Goal: Information Seeking & Learning: Check status

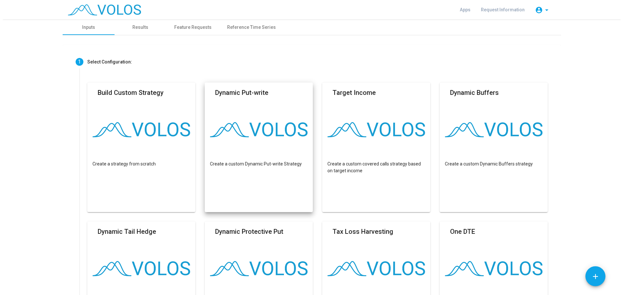
scroll to position [47, 0]
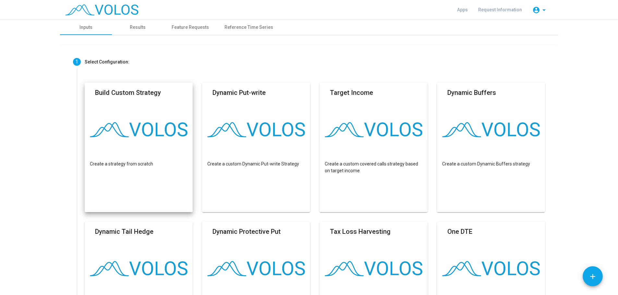
click at [167, 127] on img at bounding box center [139, 129] width 98 height 15
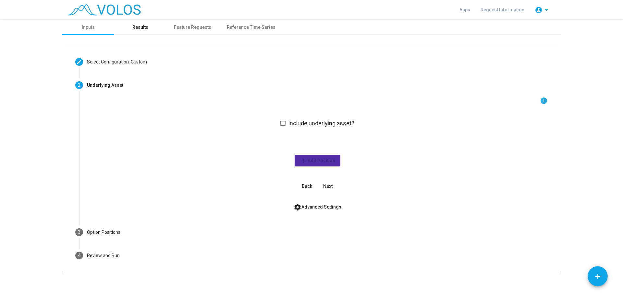
click at [140, 30] on div "Results" at bounding box center [140, 27] width 16 height 7
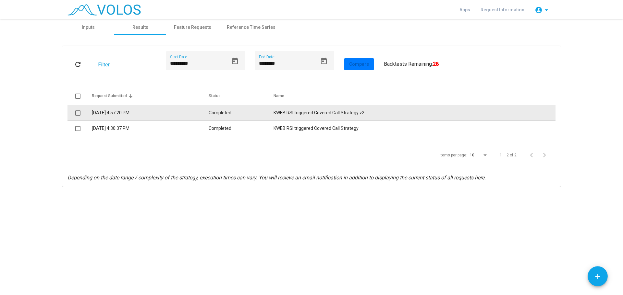
click at [239, 110] on td "Completed" at bounding box center [241, 113] width 65 height 16
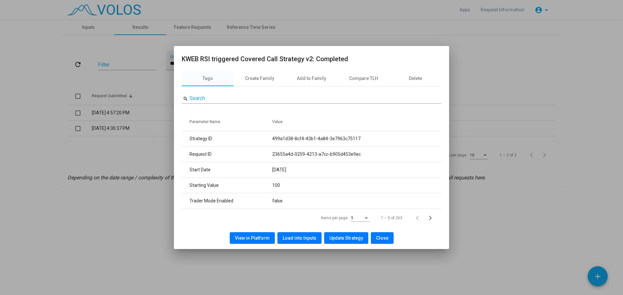
click at [344, 242] on button "Update Strategy" at bounding box center [346, 239] width 44 height 12
click at [344, 236] on span "Update Strategy" at bounding box center [346, 238] width 34 height 5
click at [348, 237] on span "Update Strategy" at bounding box center [346, 238] width 34 height 5
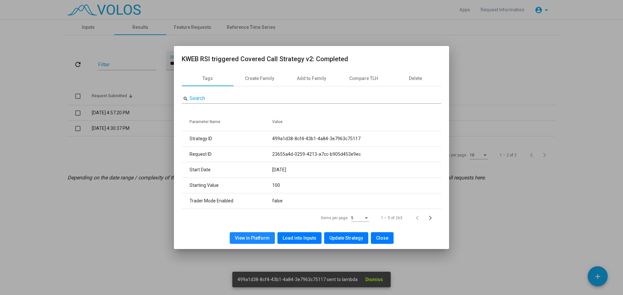
click at [252, 240] on span "View in Platform" at bounding box center [252, 238] width 35 height 5
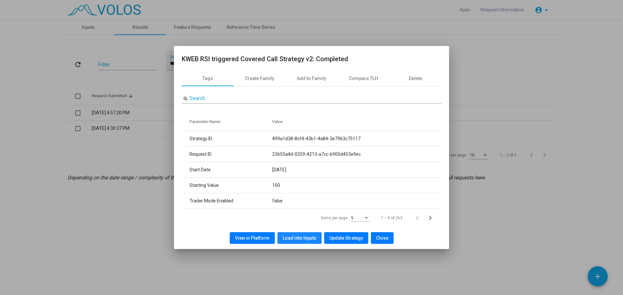
click at [293, 238] on span "Load into Inputs" at bounding box center [299, 238] width 34 height 5
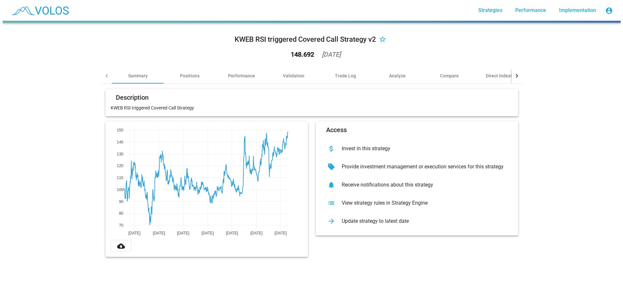
scroll to position [46, 0]
click at [162, 105] on p "KWEB RSI triggered Covered Call Strategy" at bounding box center [309, 108] width 402 height 6
click at [312, 112] on mat-card "Description KWEB RSI triggered Covered Call Strategy" at bounding box center [311, 102] width 413 height 27
click at [318, 110] on p "KWEB RSI triggered Covered Call Strategy" at bounding box center [311, 108] width 402 height 6
type textarea "*"
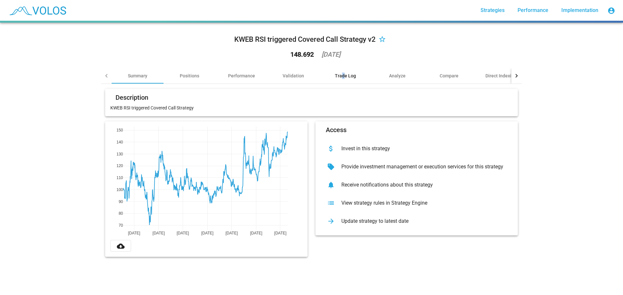
click at [340, 74] on div "Trade Log" at bounding box center [345, 76] width 21 height 6
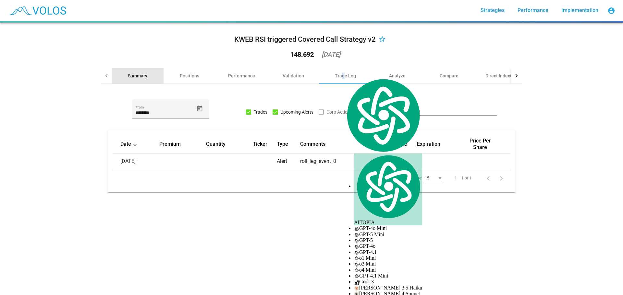
click at [132, 72] on div "Summary" at bounding box center [138, 76] width 52 height 16
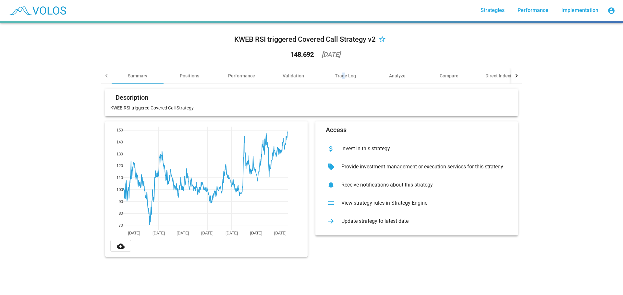
click at [166, 105] on p "KWEB RSI triggered Covered Call Strategy" at bounding box center [311, 108] width 402 height 6
click at [155, 100] on mat-card-header "Description" at bounding box center [311, 99] width 402 height 10
click at [335, 43] on div "KWEB RSI triggered Covered Call Strategy v2" at bounding box center [304, 39] width 141 height 10
click at [343, 76] on div "Trade Log" at bounding box center [345, 76] width 21 height 6
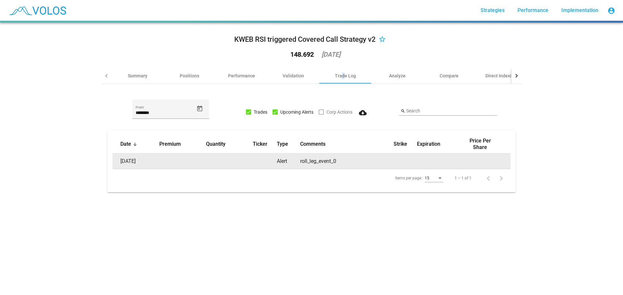
click at [167, 163] on td at bounding box center [182, 162] width 47 height 16
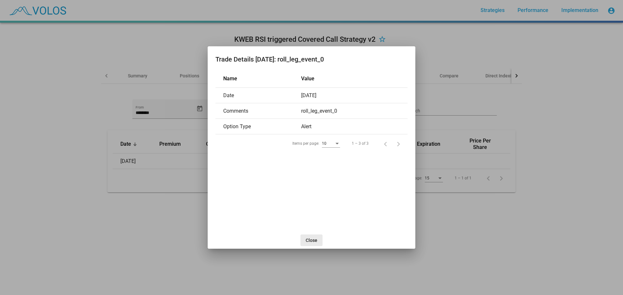
click at [311, 237] on button "Close" at bounding box center [311, 241] width 22 height 12
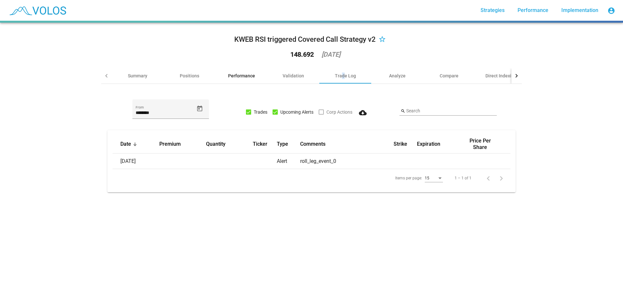
click at [240, 75] on div "Performance" at bounding box center [241, 76] width 27 height 6
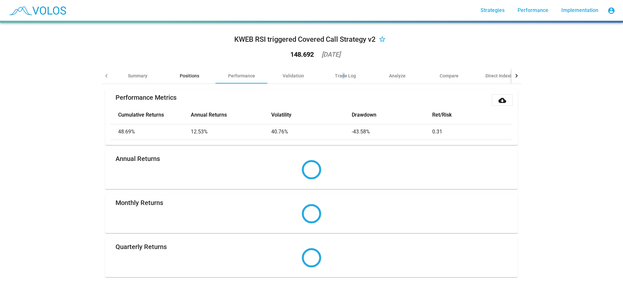
click at [186, 75] on div "Positions" at bounding box center [189, 76] width 19 height 6
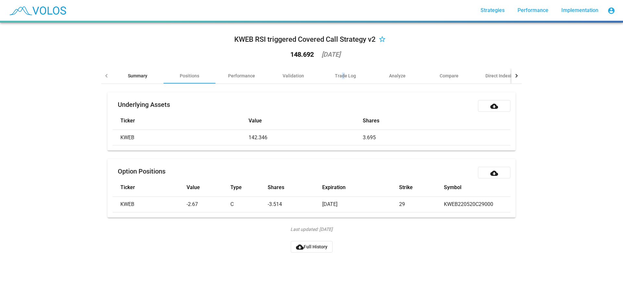
click at [144, 75] on div "Summary" at bounding box center [137, 76] width 19 height 6
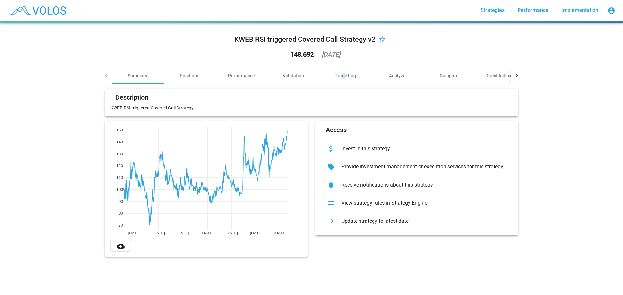
click at [165, 106] on p "KWEB RSI triggered Covered Call Strategy" at bounding box center [311, 108] width 402 height 6
click at [105, 76] on div at bounding box center [107, 76] width 4 height 4
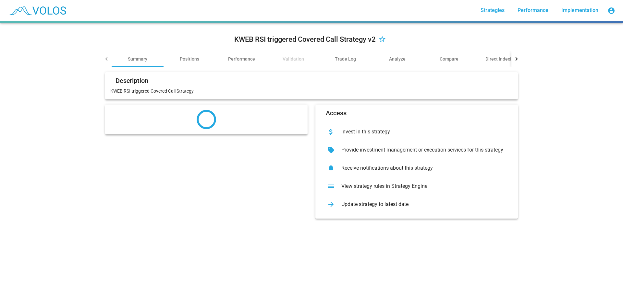
scroll to position [47, 0]
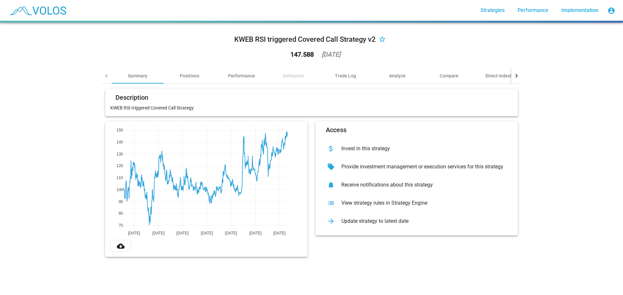
click at [198, 101] on mat-card-header "Description" at bounding box center [311, 99] width 402 height 10
click at [196, 101] on mat-card-header "Description" at bounding box center [311, 99] width 402 height 10
click at [347, 74] on div "Trade Log" at bounding box center [345, 76] width 21 height 6
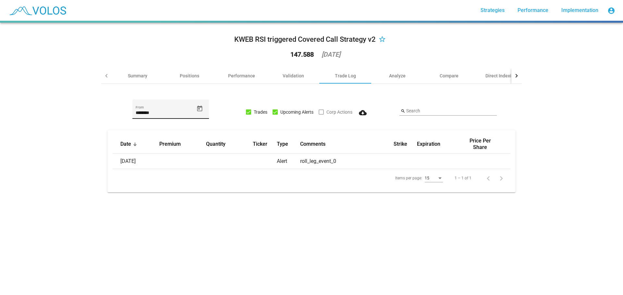
click at [180, 111] on input "********" at bounding box center [165, 113] width 58 height 5
click at [198, 111] on icon "Open calendar" at bounding box center [199, 108] width 7 height 7
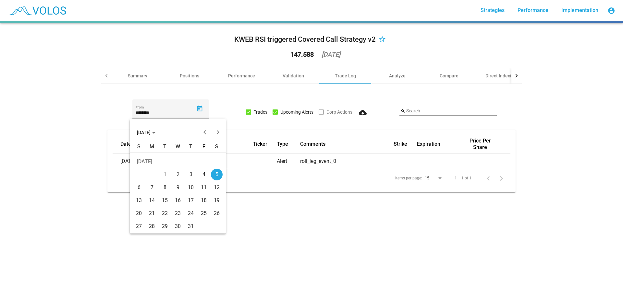
click at [152, 135] on span "[DATE]" at bounding box center [146, 132] width 18 height 5
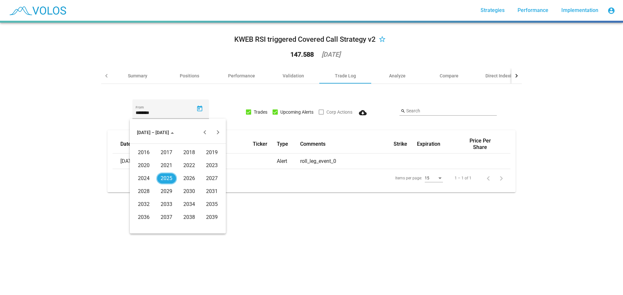
click at [194, 169] on div "2022" at bounding box center [189, 166] width 20 height 12
click at [169, 166] on div "FEB" at bounding box center [166, 166] width 20 height 12
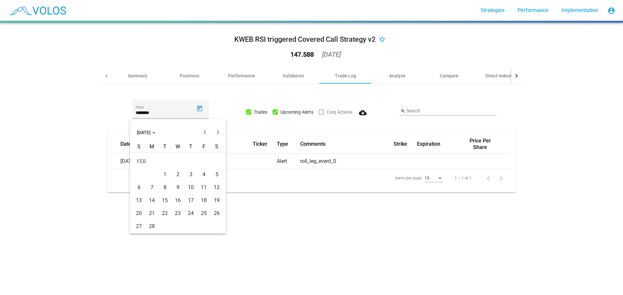
click at [198, 187] on div "11" at bounding box center [204, 188] width 12 height 12
type input "*********"
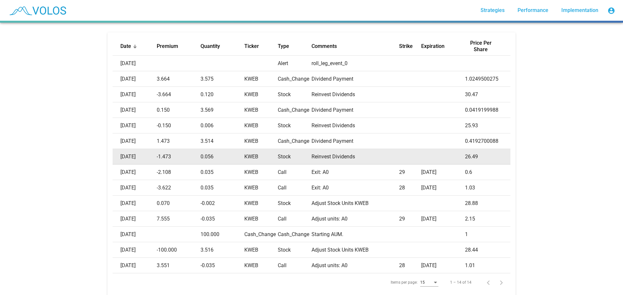
scroll to position [120, 0]
